Goal: Information Seeking & Learning: Learn about a topic

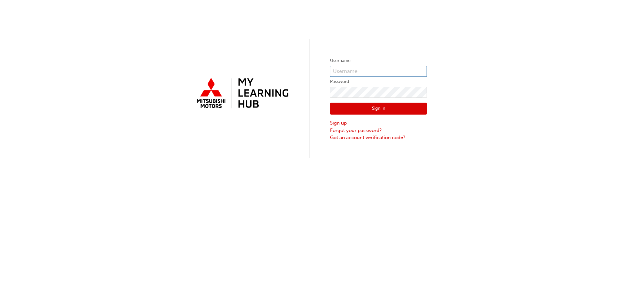
type input "[PERSON_NAME][EMAIL_ADDRESS][DOMAIN_NAME]"
click at [395, 108] on button "Sign In" at bounding box center [378, 109] width 97 height 12
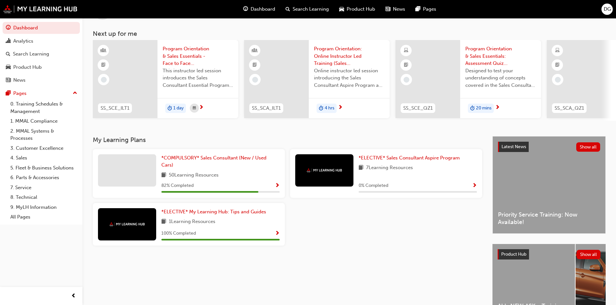
scroll to position [65, 0]
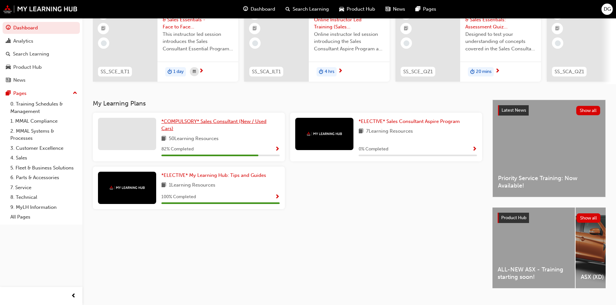
click at [189, 125] on span "*COMPULSORY* Sales Consultant (New / Used Cars)" at bounding box center [213, 125] width 105 height 13
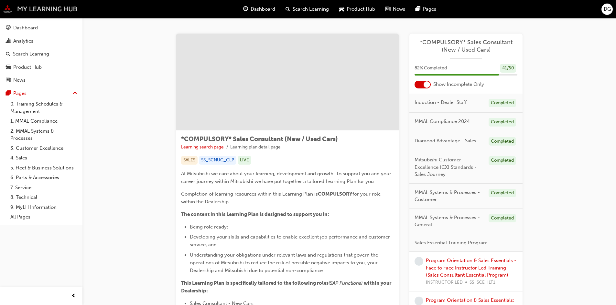
click at [51, 8] on img at bounding box center [40, 9] width 74 height 8
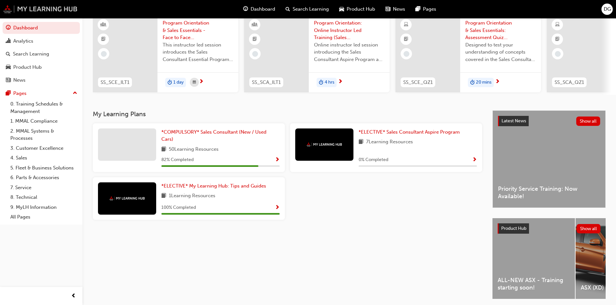
scroll to position [81, 0]
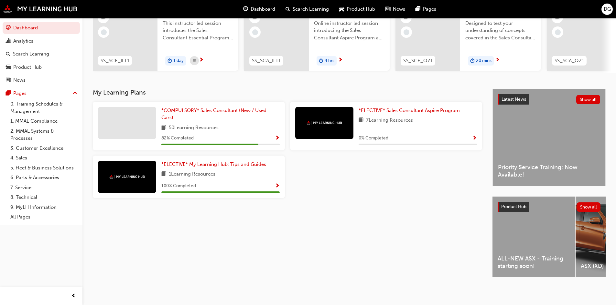
click at [533, 258] on span "ALL-NEW ASX - Training starting soon!" at bounding box center [533, 262] width 72 height 15
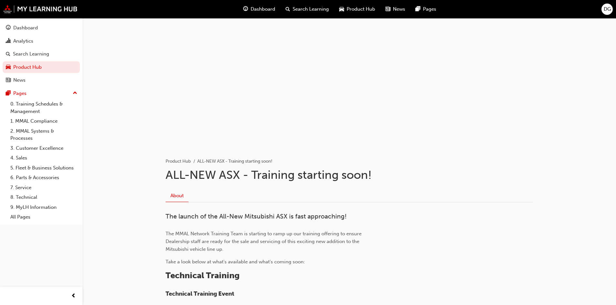
click at [377, 112] on div at bounding box center [349, 82] width 388 height 129
click at [275, 92] on div at bounding box center [349, 82] width 388 height 129
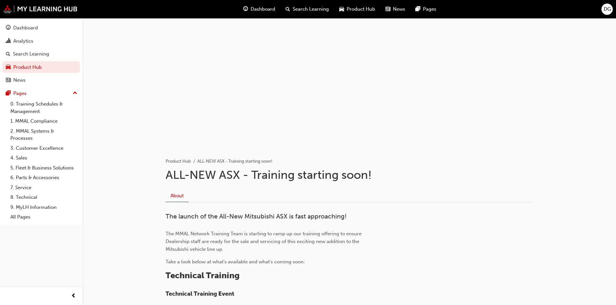
click at [275, 92] on div at bounding box center [349, 82] width 388 height 129
click at [480, 56] on div at bounding box center [349, 82] width 388 height 129
drag, startPoint x: 453, startPoint y: 58, endPoint x: 322, endPoint y: 70, distance: 131.1
click at [452, 59] on div at bounding box center [349, 82] width 388 height 129
click at [223, 69] on div at bounding box center [349, 82] width 388 height 129
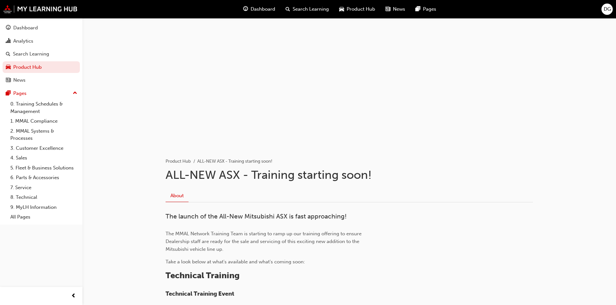
click at [223, 69] on div at bounding box center [349, 82] width 388 height 129
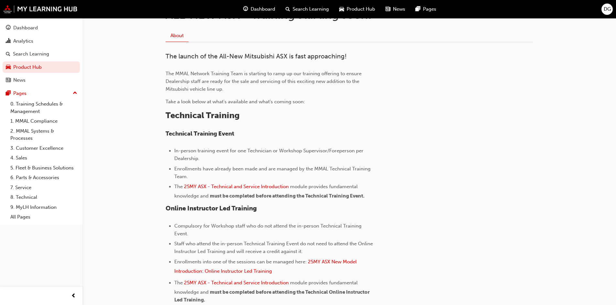
scroll to position [162, 0]
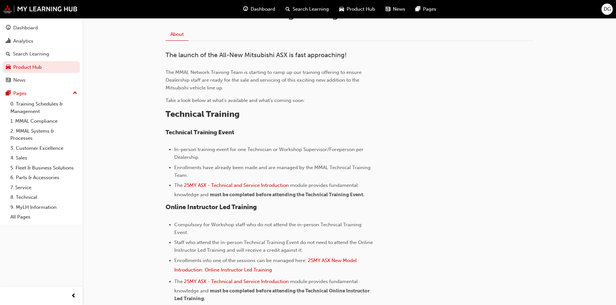
drag, startPoint x: 227, startPoint y: 150, endPoint x: 365, endPoint y: 154, distance: 138.3
click at [365, 154] on li "In-person training event for one Technician or Workshop Supervisor/Foreperson p…" at bounding box center [274, 154] width 201 height 16
drag, startPoint x: 175, startPoint y: 167, endPoint x: 272, endPoint y: 173, distance: 97.1
click at [272, 173] on li "Enrollments have already been made and are managed by the MMAL Technical Traini…" at bounding box center [274, 172] width 201 height 16
click at [271, 173] on li "Enrollments have already been made and are managed by the MMAL Technical Traini…" at bounding box center [274, 172] width 201 height 16
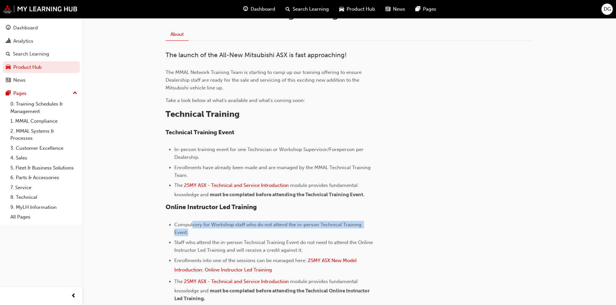
drag, startPoint x: 192, startPoint y: 223, endPoint x: 344, endPoint y: 233, distance: 152.2
click at [344, 233] on li "Compulsory for Workshop staff who do not attend the in-person Technical Trainin…" at bounding box center [274, 229] width 201 height 16
click at [314, 242] on span "Staff who attend the in-person Technical Training Event do not need to attend t…" at bounding box center [274, 247] width 200 height 14
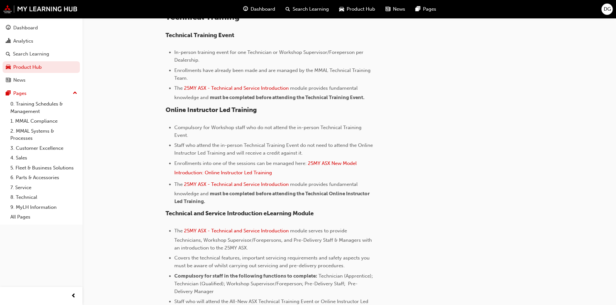
scroll to position [291, 0]
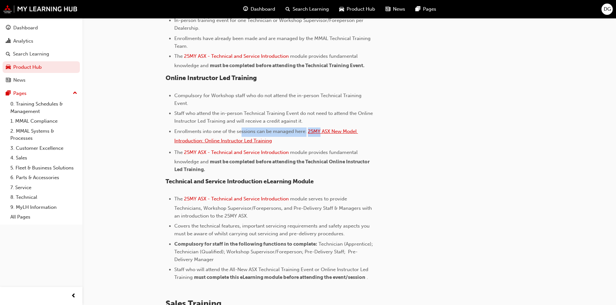
drag, startPoint x: 243, startPoint y: 132, endPoint x: 322, endPoint y: 131, distance: 78.9
click at [322, 131] on li "Enrollments into one of the sessions can be managed here: 25MY ASX New Model In…" at bounding box center [274, 137] width 201 height 19
click at [441, 151] on div "The launch of the All-New Mitsubishi ASX is fast approaching! The MMAL Network …" at bounding box center [348, 162] width 367 height 481
click at [266, 153] on span "25MY ASX - Technical and Service Introduction" at bounding box center [236, 153] width 105 height 6
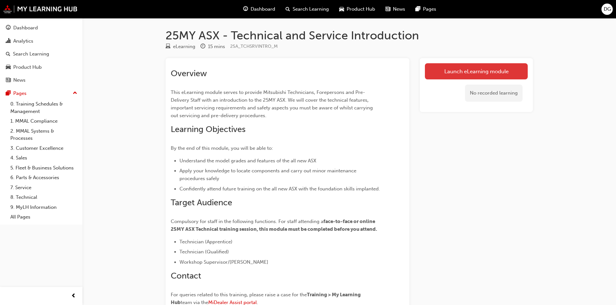
click at [468, 71] on link "Launch eLearning module" at bounding box center [476, 71] width 103 height 16
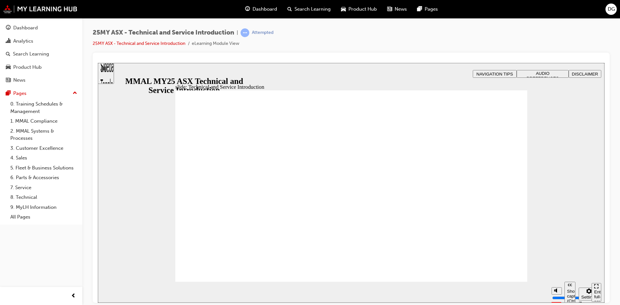
click at [597, 292] on div "Enter full-screen (Ctrl+Alt+F)" at bounding box center [597, 299] width 5 height 19
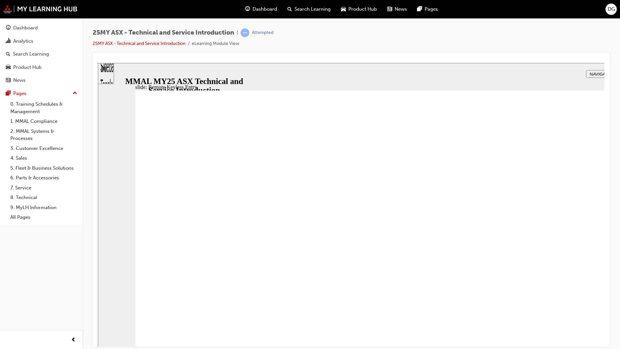
type input "21"
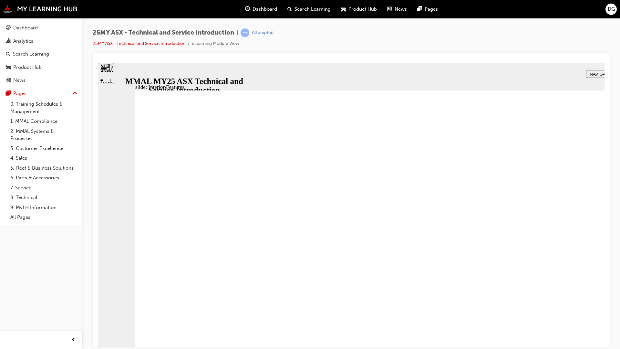
type input "17"
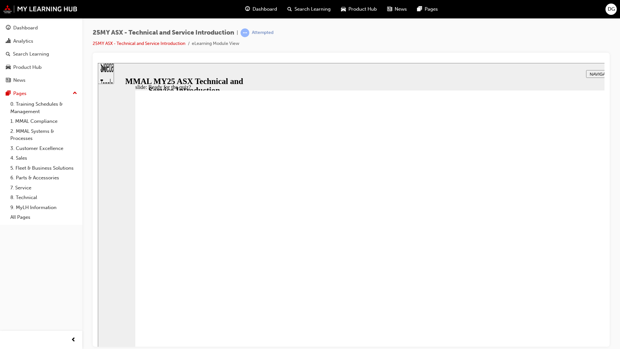
radio input "true"
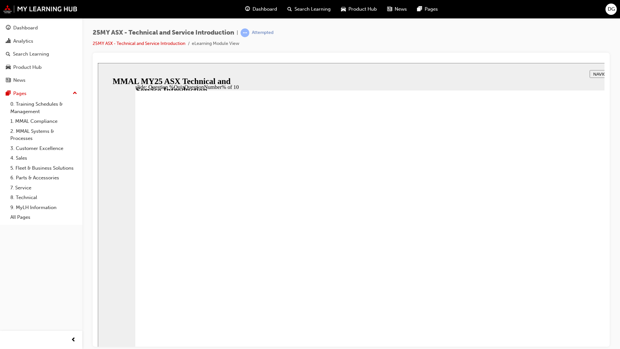
radio input "true"
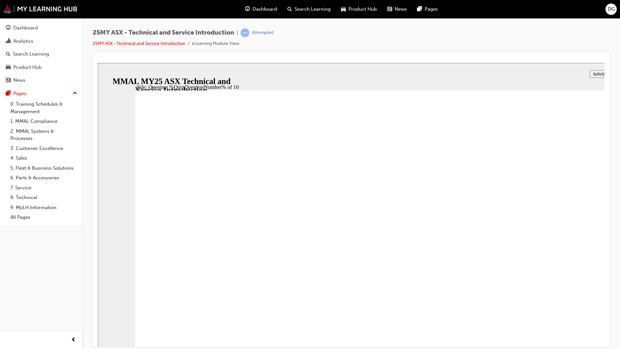
radio input "true"
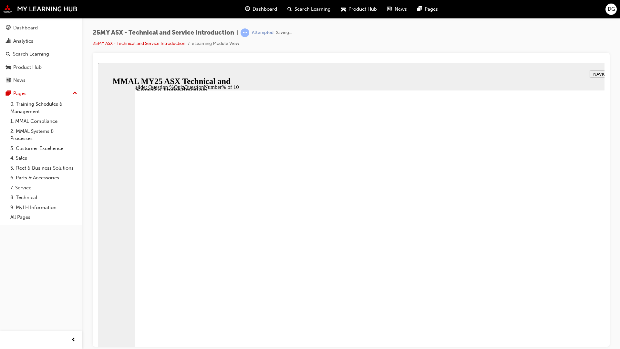
radio input "true"
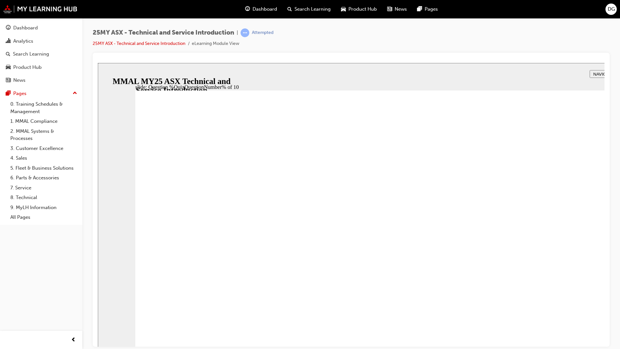
radio input "true"
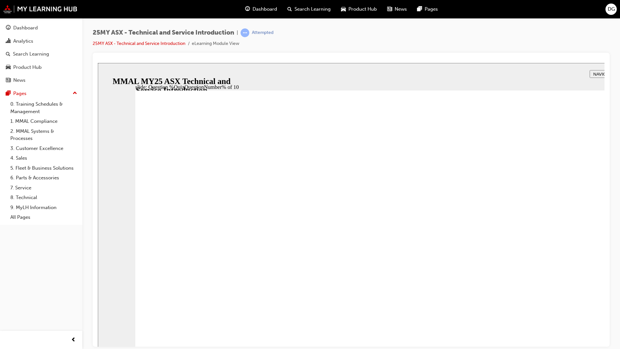
radio input "true"
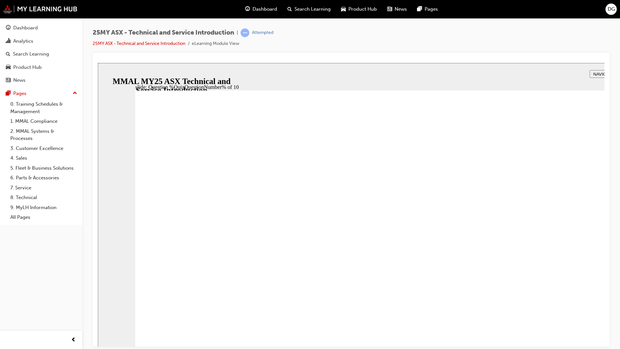
radio input "true"
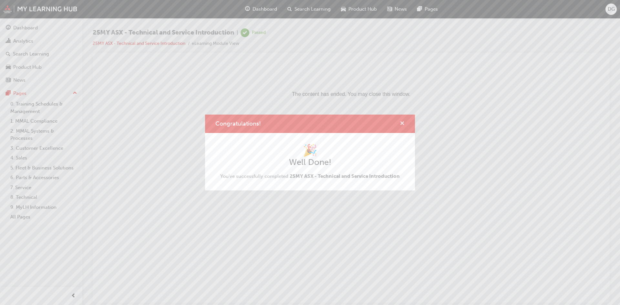
click at [402, 123] on span "cross-icon" at bounding box center [402, 124] width 5 height 6
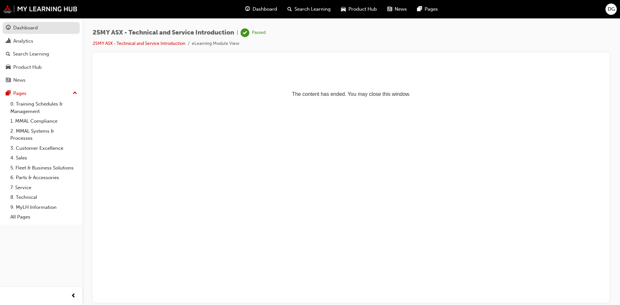
click at [36, 25] on div "Dashboard" at bounding box center [25, 27] width 25 height 7
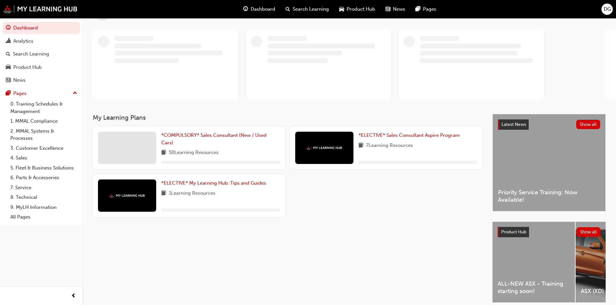
scroll to position [55, 0]
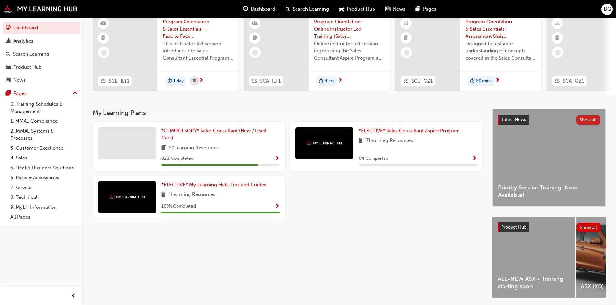
click at [586, 122] on button "Show all" at bounding box center [588, 119] width 24 height 9
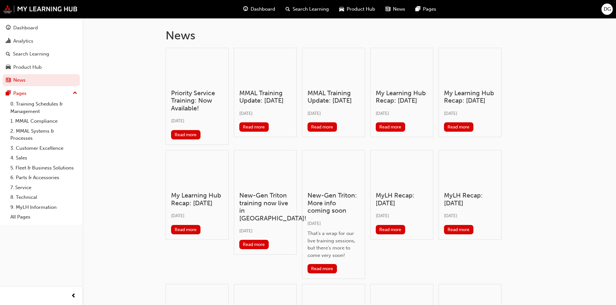
click at [191, 102] on h3 "Priority Service Training: Now Available!" at bounding box center [197, 101] width 52 height 23
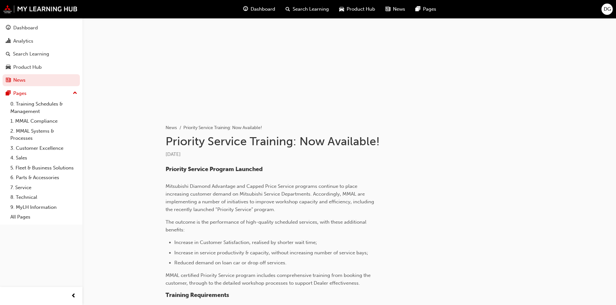
scroll to position [160, 0]
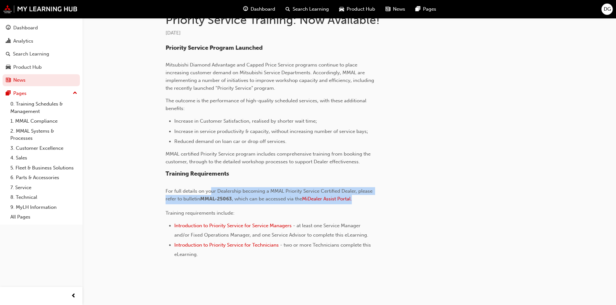
drag, startPoint x: 210, startPoint y: 194, endPoint x: 380, endPoint y: 199, distance: 170.0
click at [380, 199] on div "Priority Service Program Launched Mitsubishi Diamond Advantage and Capped Price…" at bounding box center [295, 148] width 260 height 219
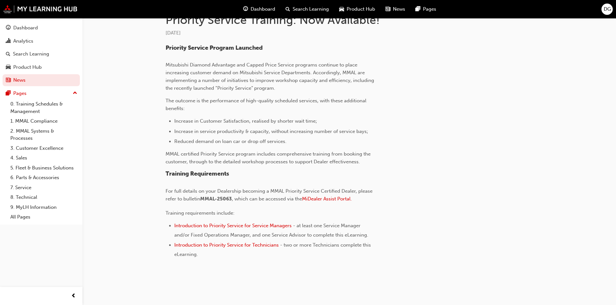
click at [387, 217] on div "Priority Service Program Launched Mitsubishi Diamond Advantage and Capped Price…" at bounding box center [295, 148] width 260 height 219
click at [326, 189] on span "For full details on your Dealership becoming a MMAL Priority Service Certified …" at bounding box center [269, 195] width 208 height 14
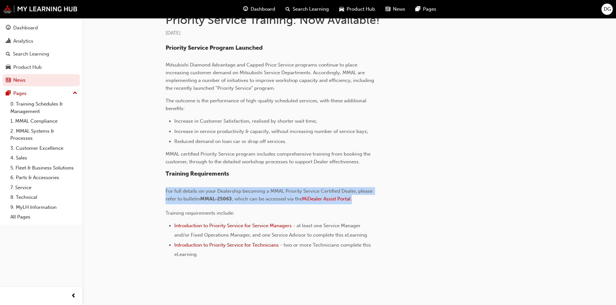
click at [326, 189] on span "For full details on your Dealership becoming a MMAL Priority Service Certified …" at bounding box center [269, 195] width 208 height 14
click at [239, 185] on div "Priority Service Program Launched Mitsubishi Diamond Advantage and Capped Price…" at bounding box center [270, 152] width 210 height 214
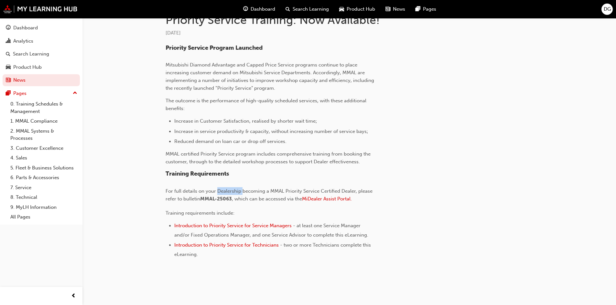
click at [239, 185] on div "Priority Service Program Launched Mitsubishi Diamond Advantage and Capped Price…" at bounding box center [270, 152] width 210 height 214
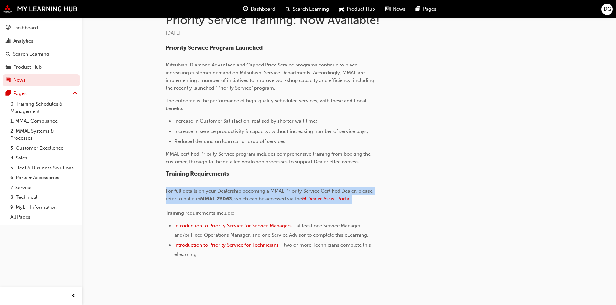
click at [239, 185] on div "Priority Service Program Launched Mitsubishi Diamond Advantage and Capped Price…" at bounding box center [270, 152] width 210 height 214
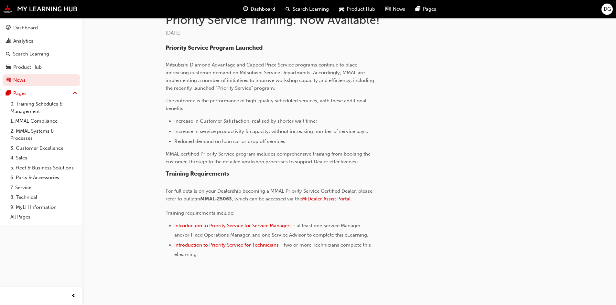
click at [216, 158] on p "MMAL certified Priority Service program includes comprehensive training from bo…" at bounding box center [270, 158] width 210 height 16
drag, startPoint x: 185, startPoint y: 102, endPoint x: 369, endPoint y: 108, distance: 184.6
click at [369, 108] on p "The outcome is the performance of high-quality scheduled services, with these a…" at bounding box center [270, 105] width 210 height 16
drag, startPoint x: 193, startPoint y: 120, endPoint x: 331, endPoint y: 122, distance: 137.7
click at [331, 122] on li "Increase in Customer Satisfaction, realised by shorter wait time;" at bounding box center [274, 121] width 201 height 8
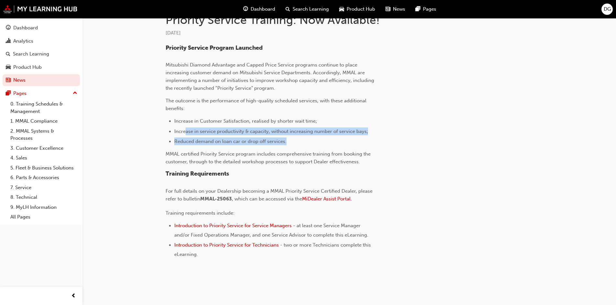
drag, startPoint x: 185, startPoint y: 134, endPoint x: 297, endPoint y: 137, distance: 111.2
click at [297, 137] on ul "Increase in Customer Satisfaction, realised by shorter wait time; Increase in s…" at bounding box center [270, 131] width 210 height 28
click at [294, 140] on li "Reduced demand on loan car or drop off services." at bounding box center [274, 142] width 201 height 8
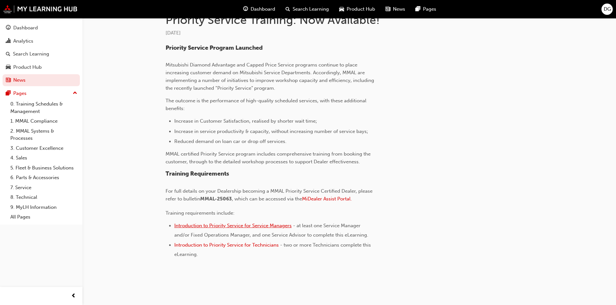
click at [248, 224] on span "Introduction to Priority Service for Service Managers" at bounding box center [232, 226] width 117 height 6
